Goal: Obtain resource: Obtain resource

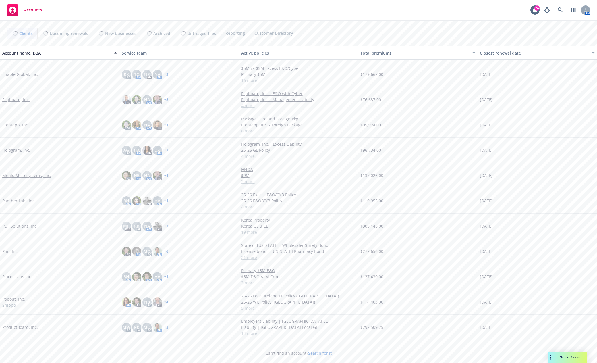
scroll to position [144, 0]
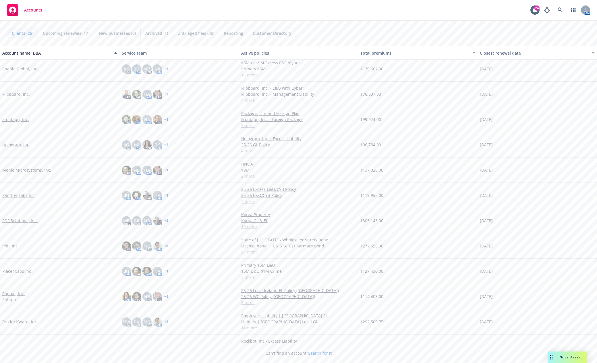
click at [29, 218] on div "PDF Solutions, Inc." at bounding box center [59, 220] width 119 height 25
click at [24, 218] on link "PDF Solutions, Inc." at bounding box center [19, 220] width 35 height 6
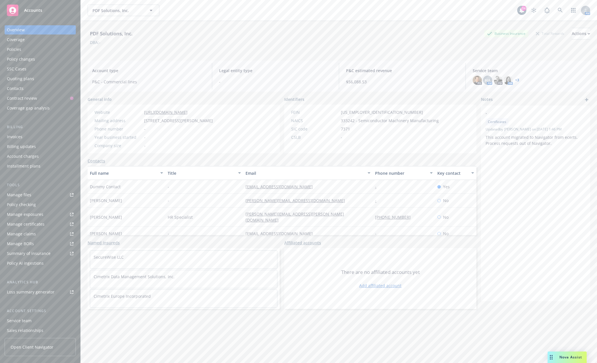
click at [24, 194] on div "Manage files" at bounding box center [19, 194] width 24 height 9
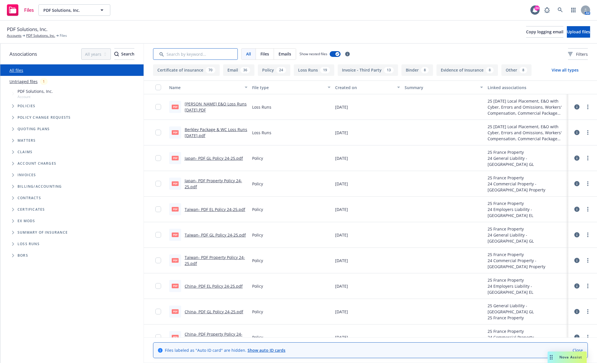
click at [202, 56] on input "Search by keyword..." at bounding box center [195, 53] width 85 height 11
type input "soi"
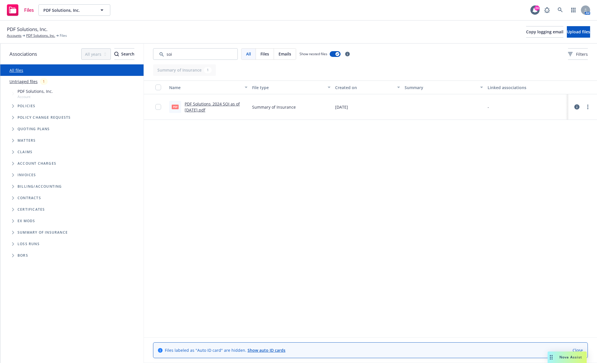
click at [204, 107] on link "PDF Solutions_2024 SOI as of [DATE].pdf" at bounding box center [212, 106] width 55 height 11
